Goal: Task Accomplishment & Management: Use online tool/utility

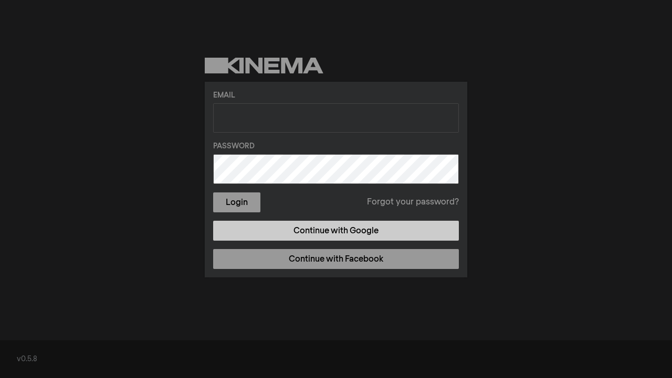
click at [363, 233] on link "Continue with Google" at bounding box center [336, 231] width 246 height 20
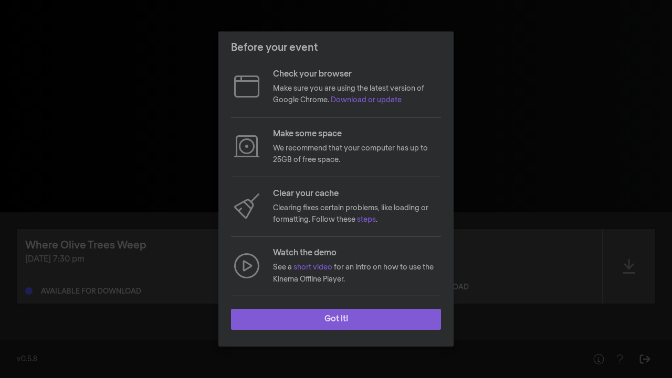
click at [340, 321] on button "Got it!" at bounding box center [336, 319] width 210 height 21
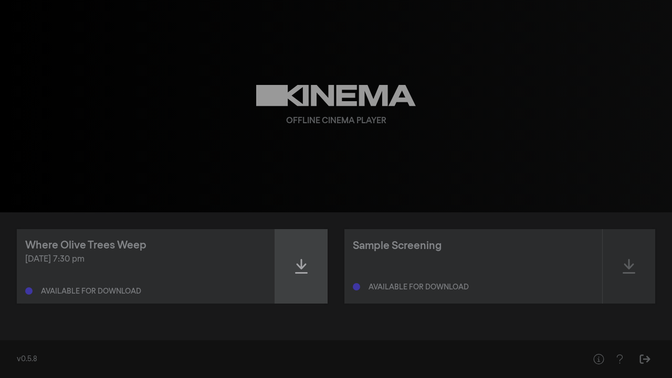
click at [304, 267] on icon at bounding box center [301, 266] width 13 height 17
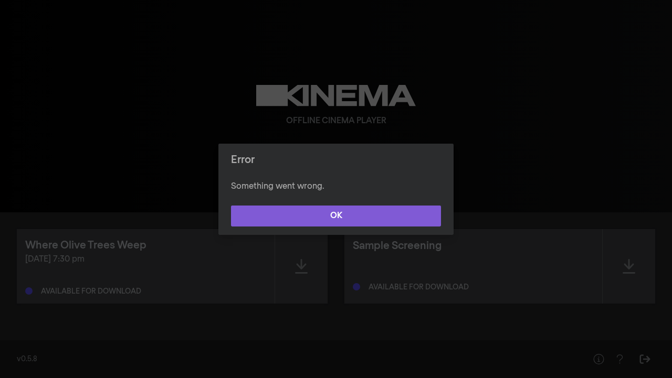
click at [363, 208] on button "OK" at bounding box center [336, 216] width 210 height 21
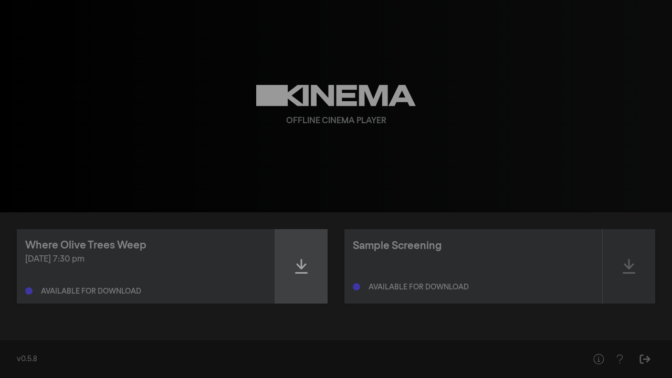
click at [304, 272] on icon at bounding box center [301, 266] width 13 height 17
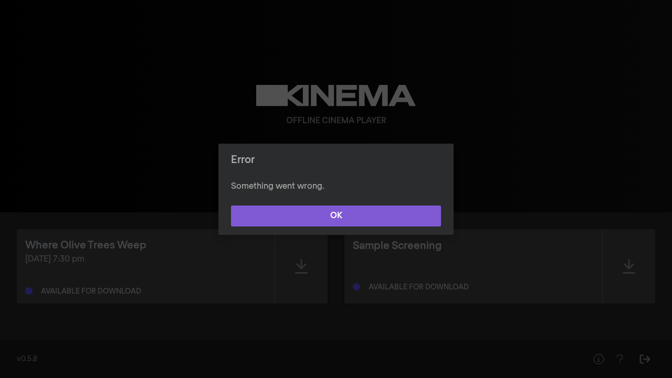
click at [322, 212] on button "OK" at bounding box center [336, 216] width 210 height 21
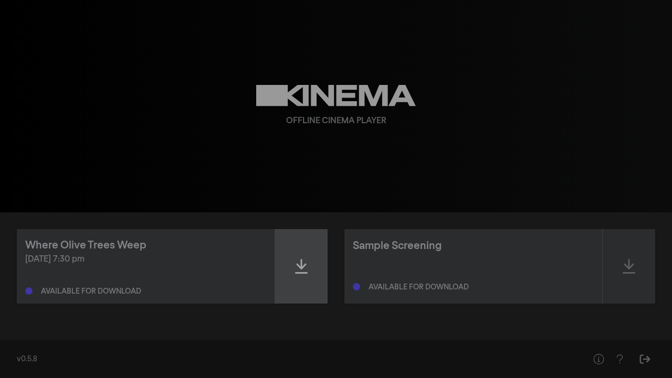
click at [302, 263] on icon at bounding box center [301, 266] width 13 height 17
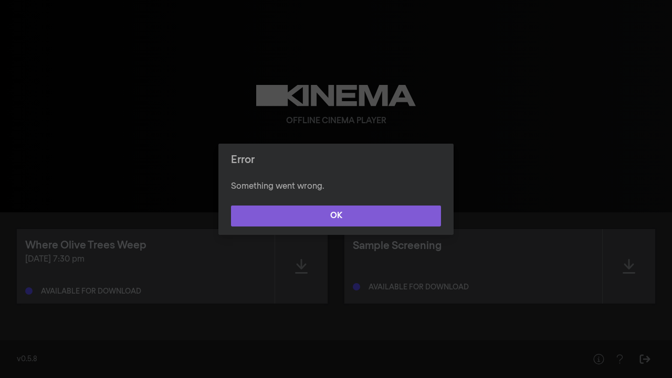
click at [320, 217] on button "OK" at bounding box center [336, 216] width 210 height 21
